Goal: Task Accomplishment & Management: Manage account settings

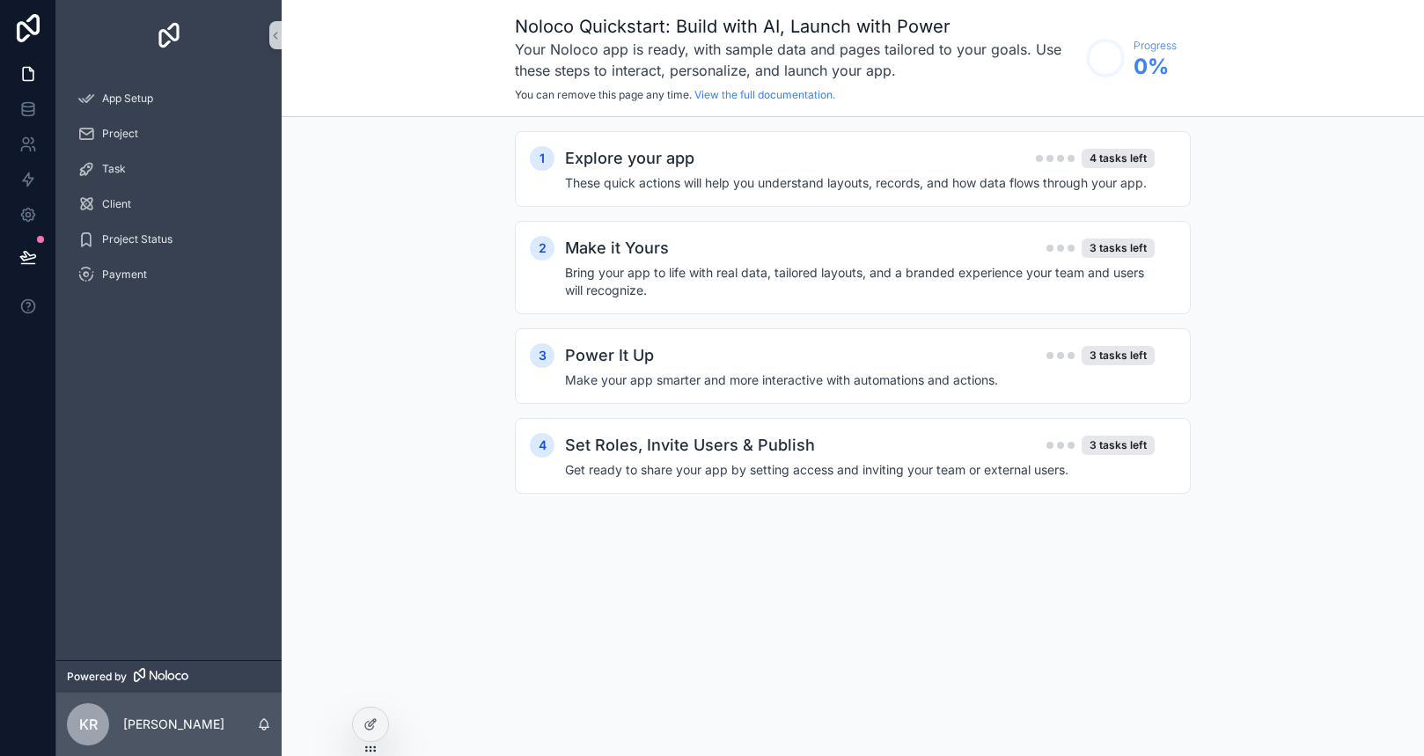
click at [645, 596] on div "Noloco Quickstart: Build with AI, Launch with Power Your Noloco app is ready, w…" at bounding box center [853, 378] width 1143 height 756
click at [362, 444] on div "1 Explore your app 4 tasks left These quick actions will help you understand la…" at bounding box center [853, 330] width 1143 height 426
click at [144, 129] on div "Project" at bounding box center [168, 134] width 183 height 28
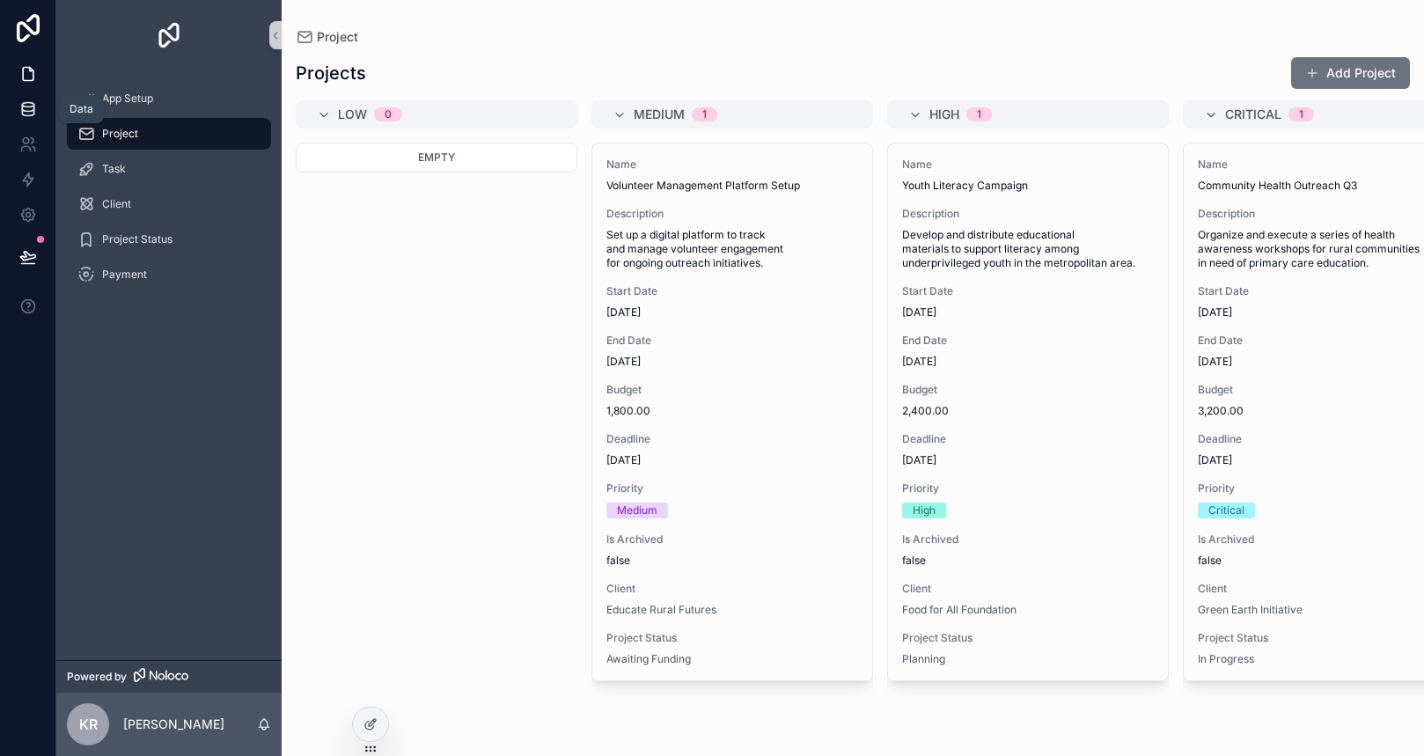
click at [28, 113] on icon at bounding box center [28, 109] width 18 height 18
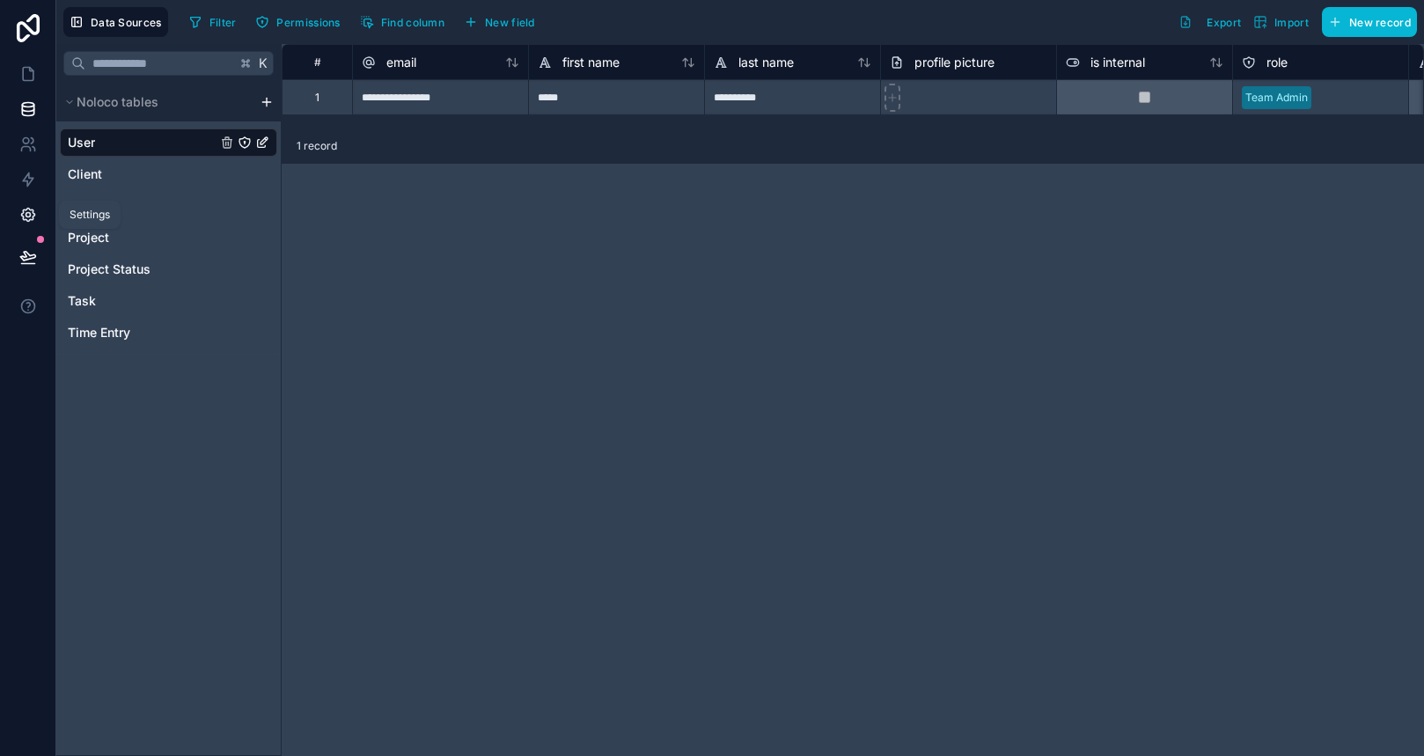
click at [34, 210] on icon at bounding box center [28, 215] width 18 height 18
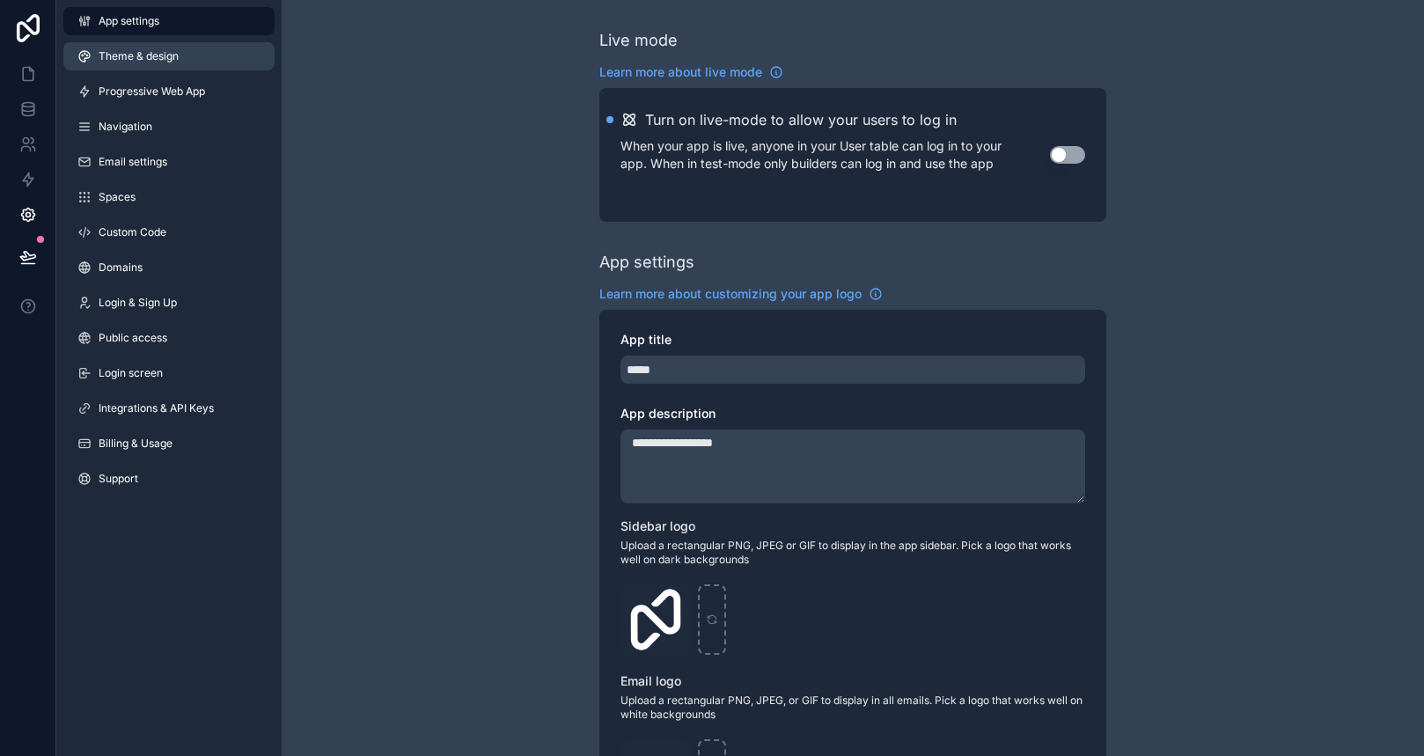
click at [159, 54] on span "Theme & design" at bounding box center [139, 56] width 80 height 14
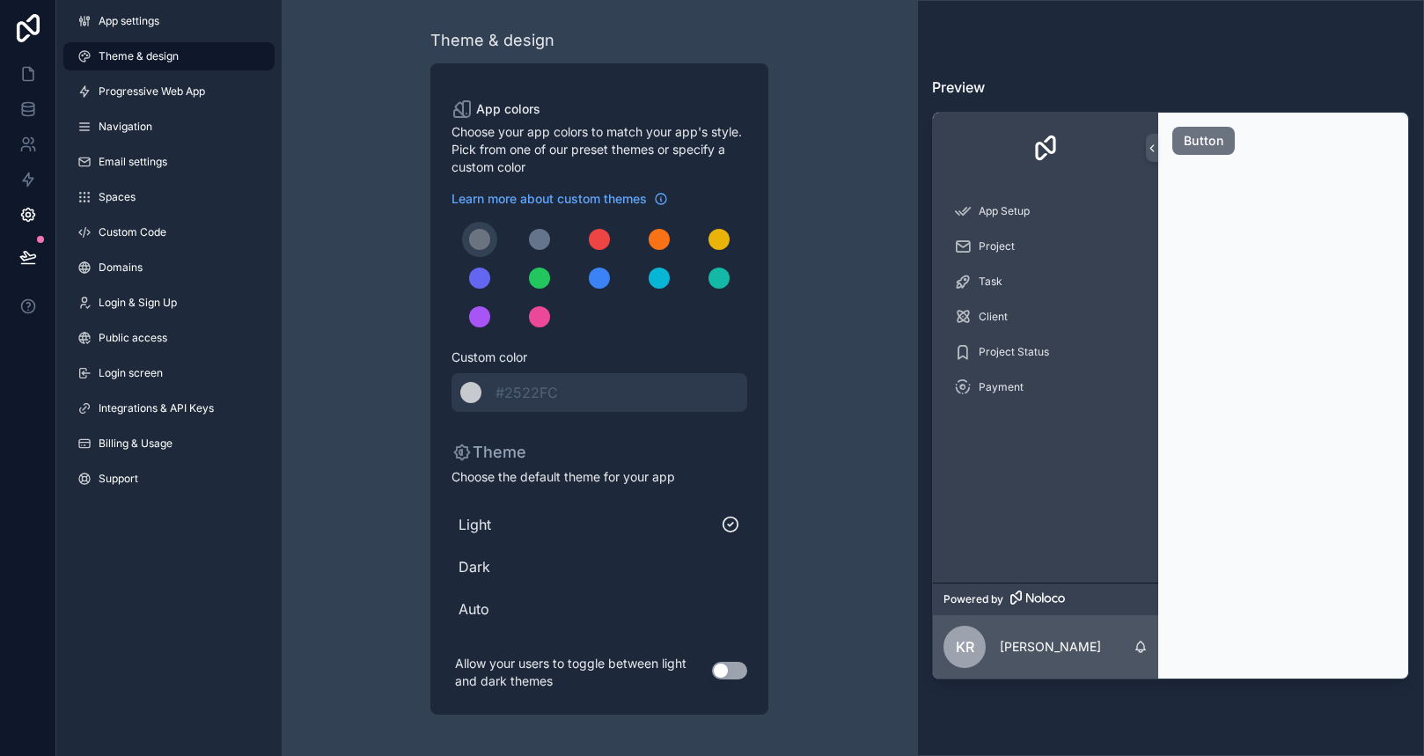
click at [820, 458] on div "Theme & design App colors Choose your app colors to match your app's style. Pic…" at bounding box center [599, 371] width 507 height 743
click at [461, 565] on span "Dark" at bounding box center [600, 566] width 282 height 21
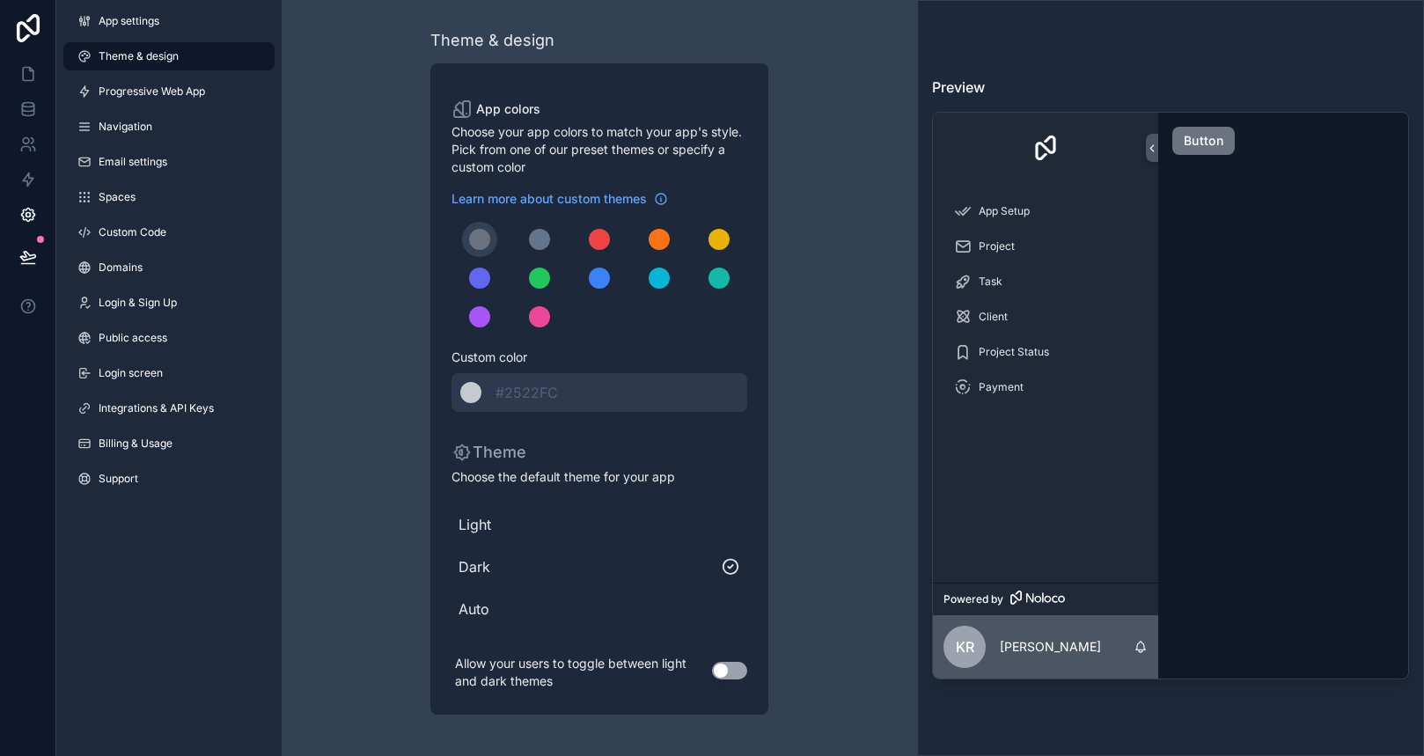
click at [519, 520] on span "Light" at bounding box center [600, 524] width 282 height 21
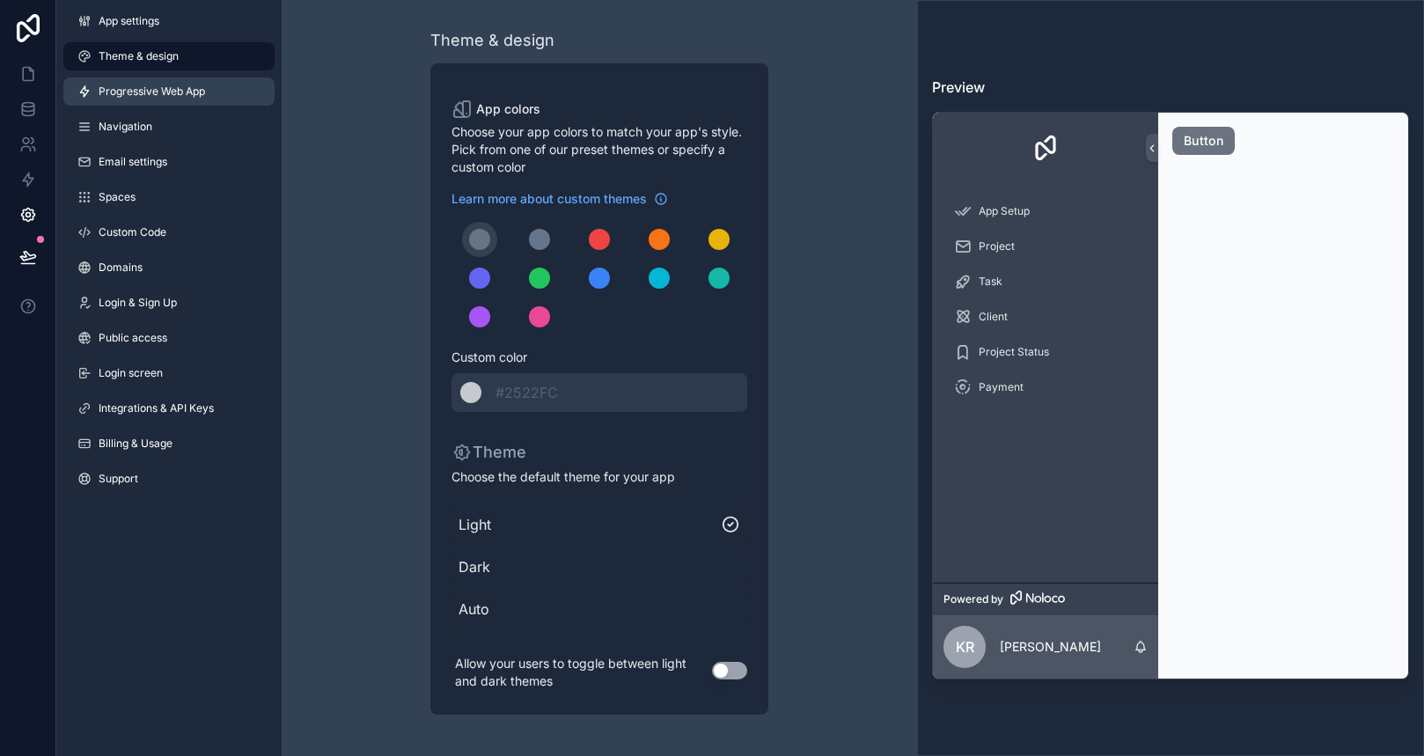
click at [185, 89] on span "Progressive Web App" at bounding box center [152, 92] width 107 height 14
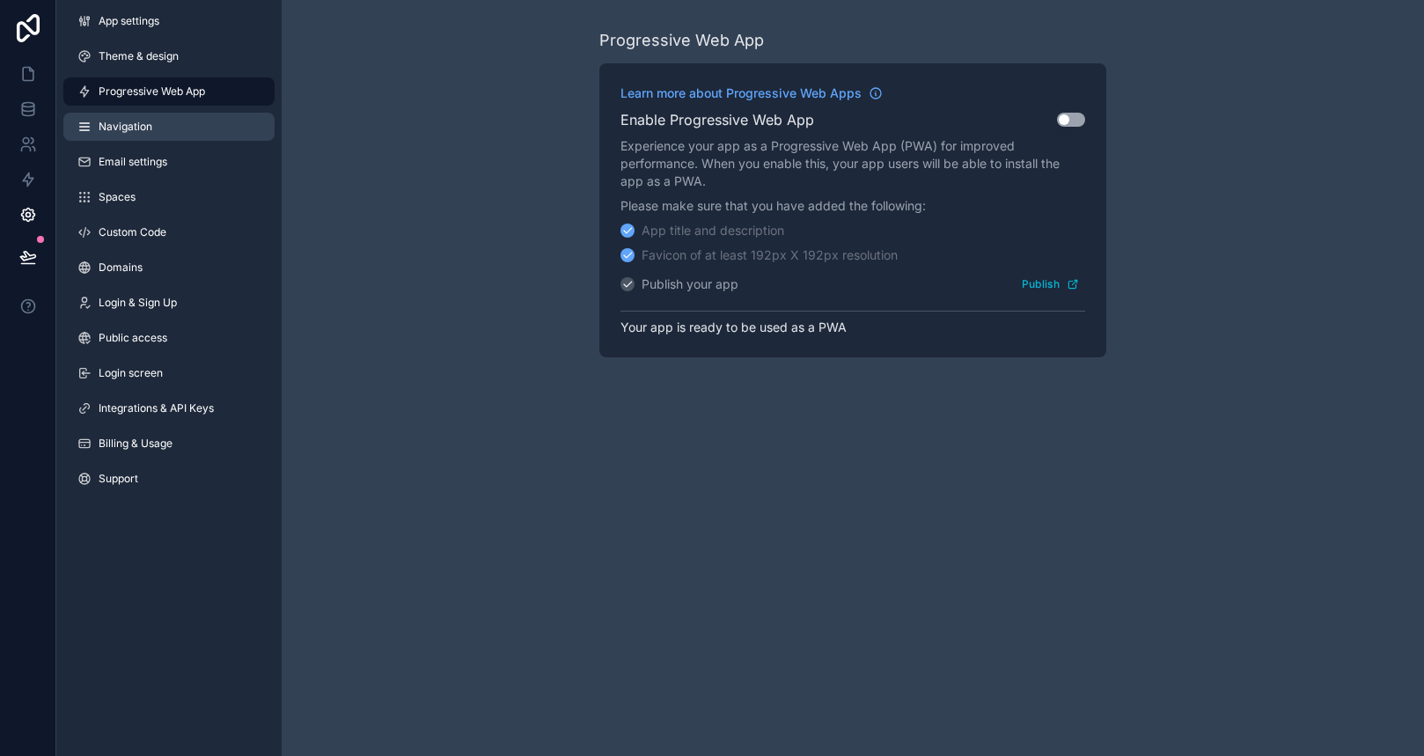
click at [136, 132] on span "Navigation" at bounding box center [126, 127] width 54 height 14
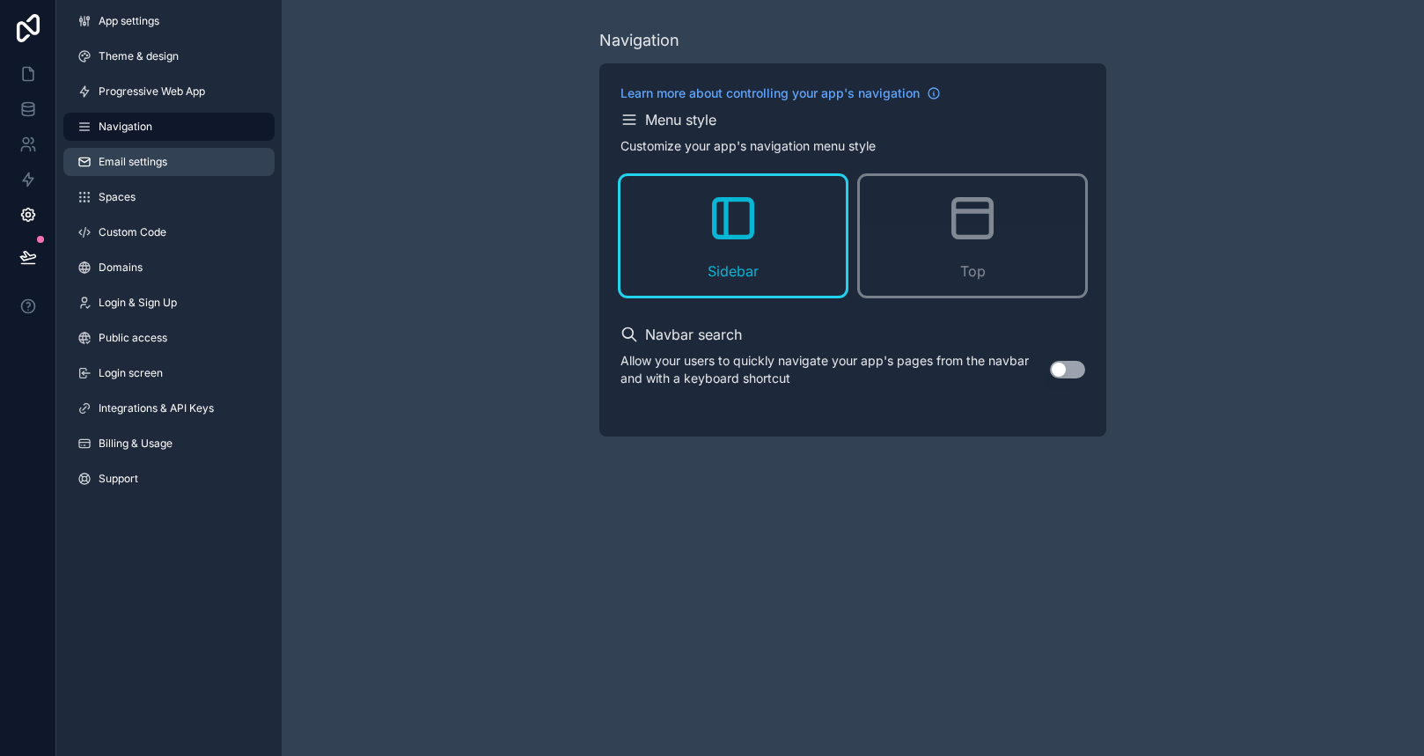
click at [130, 159] on span "Email settings" at bounding box center [133, 162] width 69 height 14
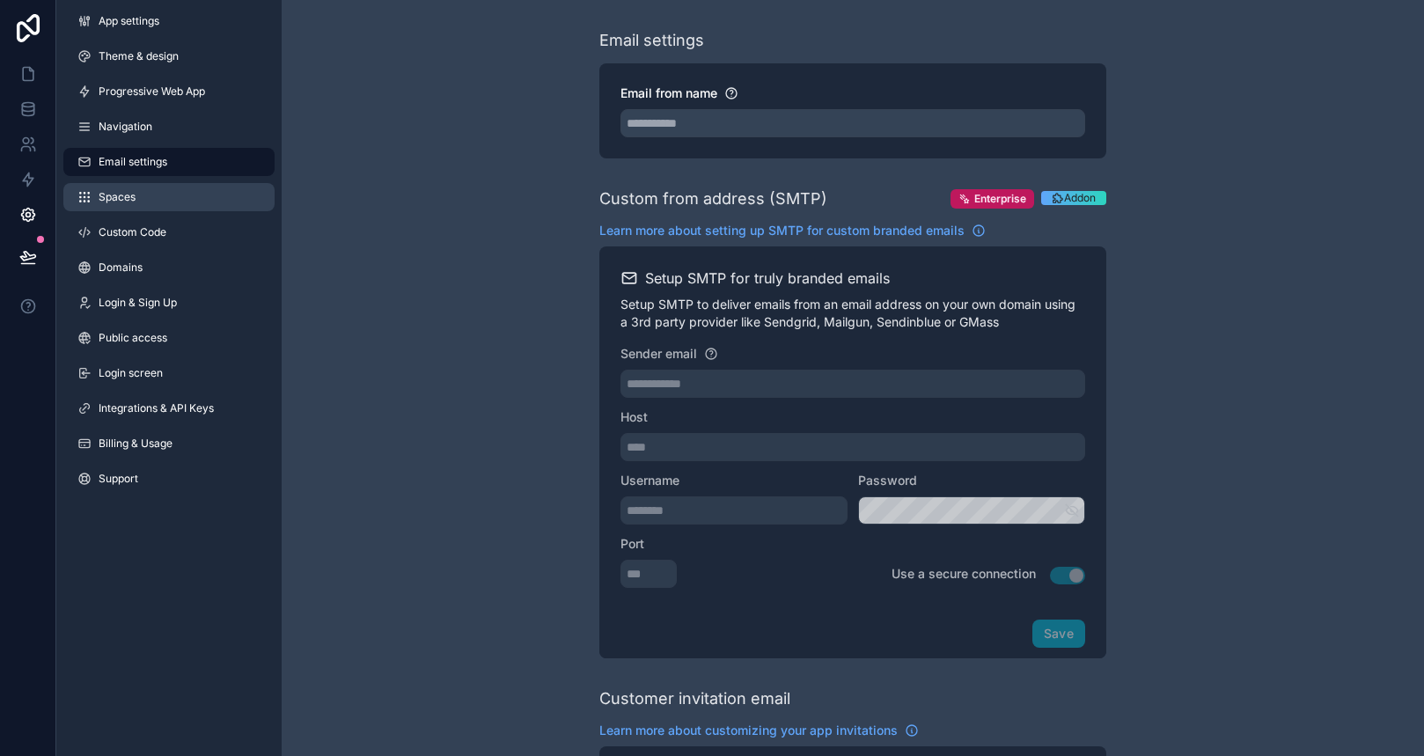
click at [124, 195] on span "Spaces" at bounding box center [117, 197] width 37 height 14
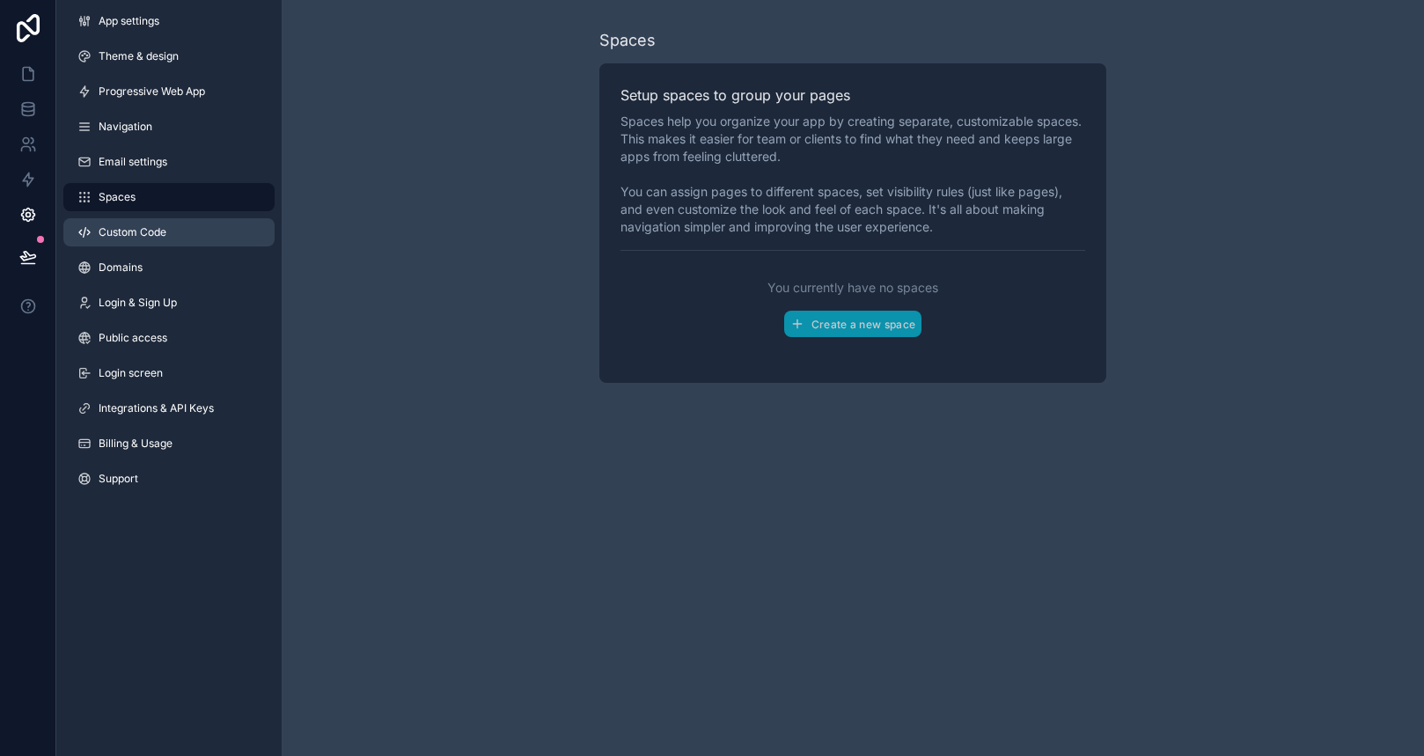
click at [124, 236] on span "Custom Code" at bounding box center [133, 232] width 68 height 14
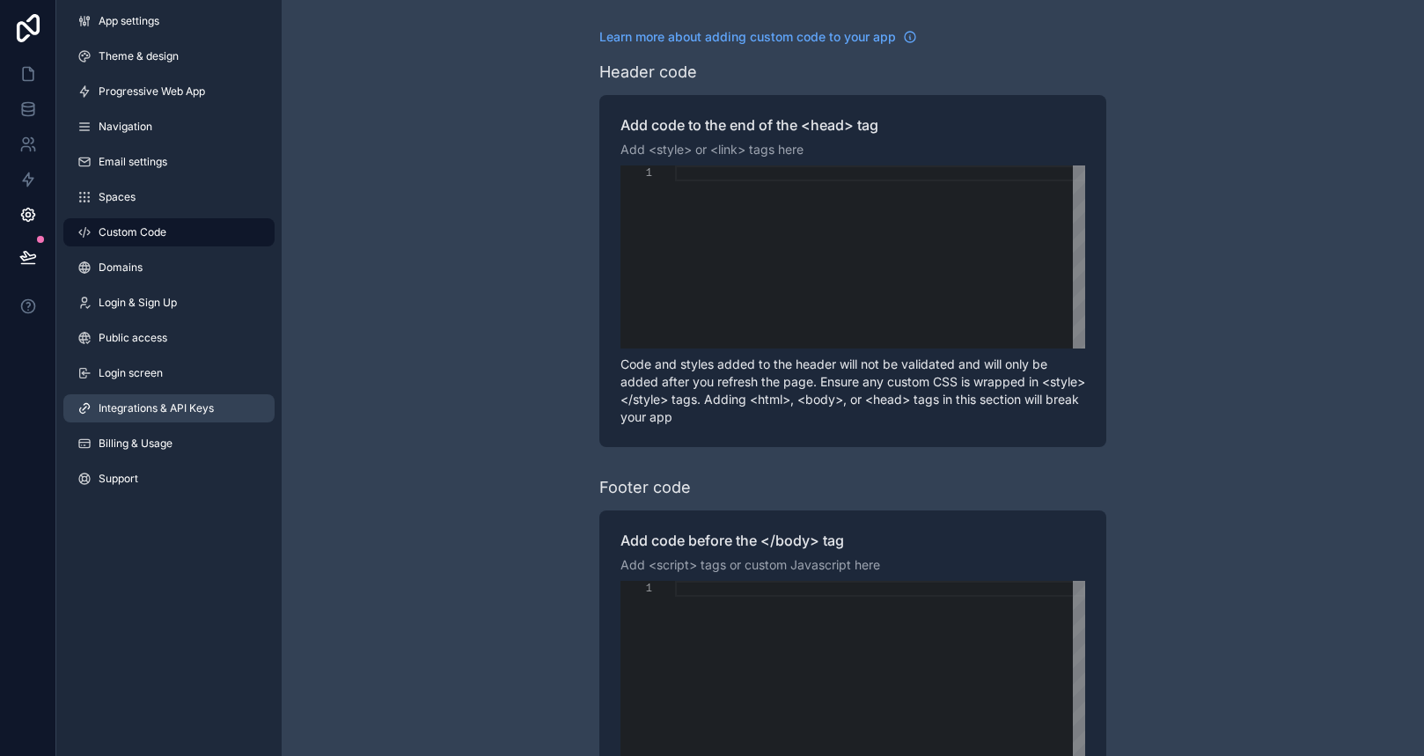
click at [159, 397] on link "Integrations & API Keys" at bounding box center [168, 408] width 211 height 28
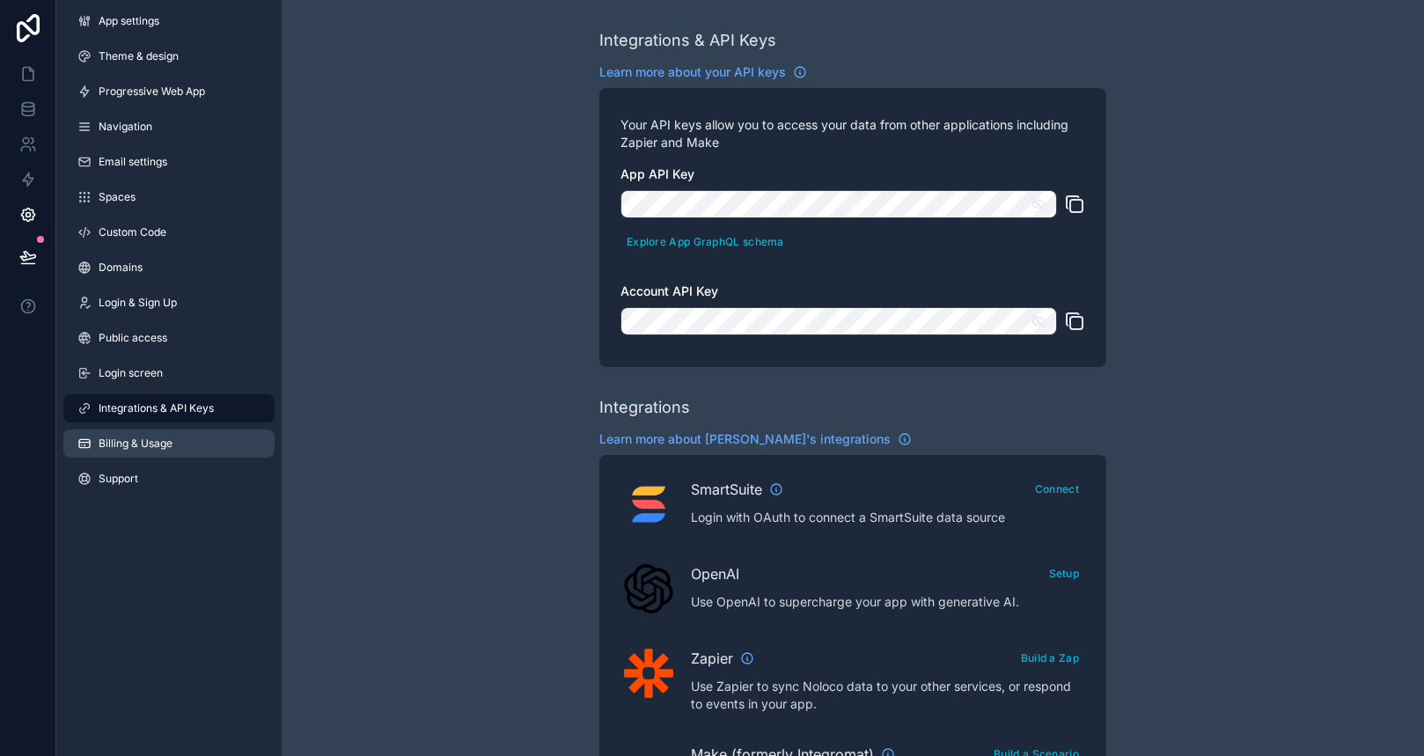
click at [150, 452] on link "Billing & Usage" at bounding box center [168, 444] width 211 height 28
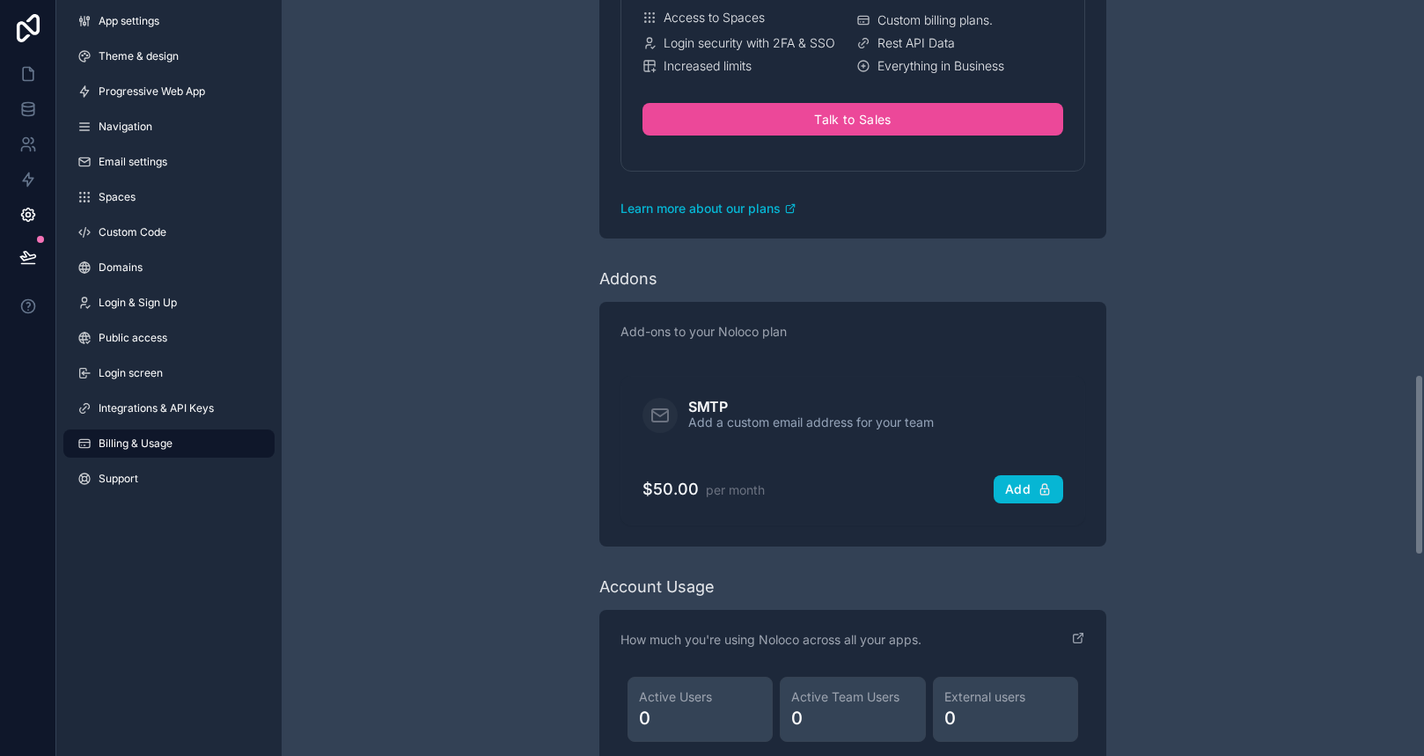
scroll to position [1930, 0]
